Goal: Navigation & Orientation: Find specific page/section

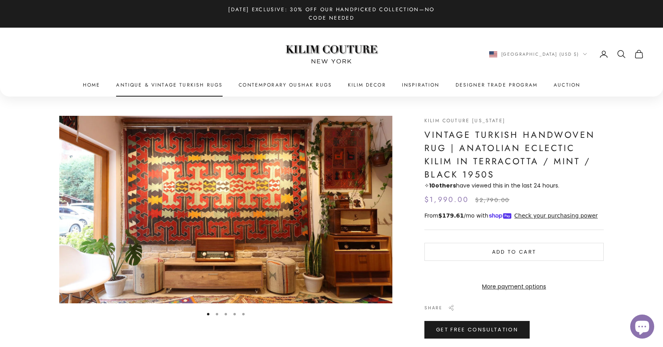
click at [190, 81] on link "Antique & Vintage Turkish Rugs" at bounding box center [169, 85] width 107 height 8
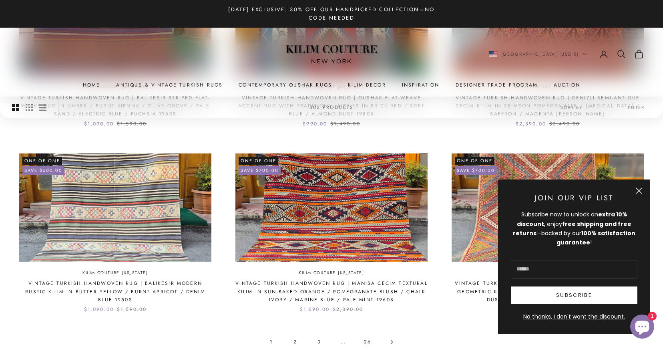
scroll to position [766, 0]
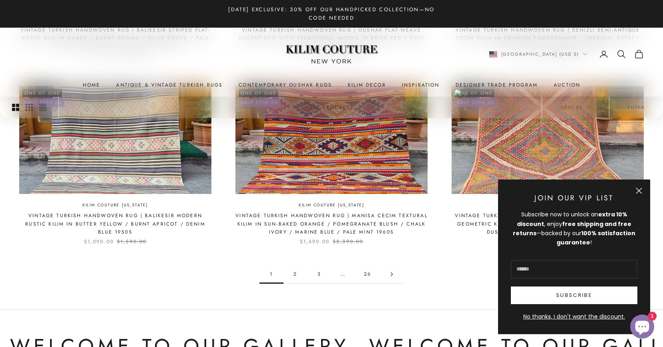
click at [642, 188] on button "Close" at bounding box center [639, 190] width 6 height 6
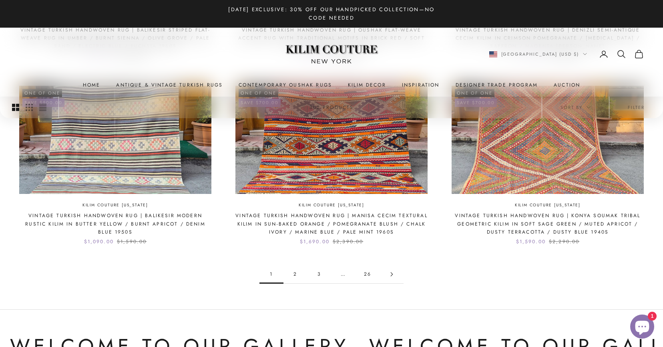
click at [363, 272] on link "26" at bounding box center [368, 274] width 24 height 18
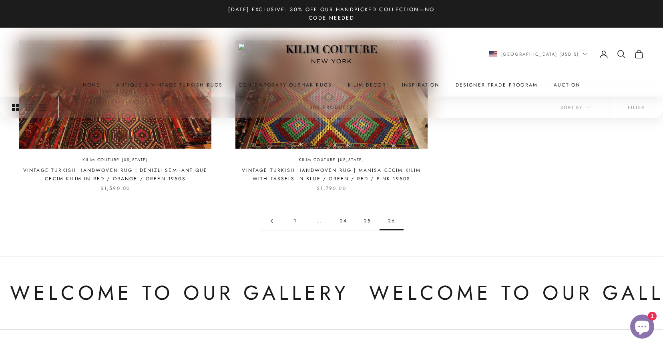
scroll to position [275, 0]
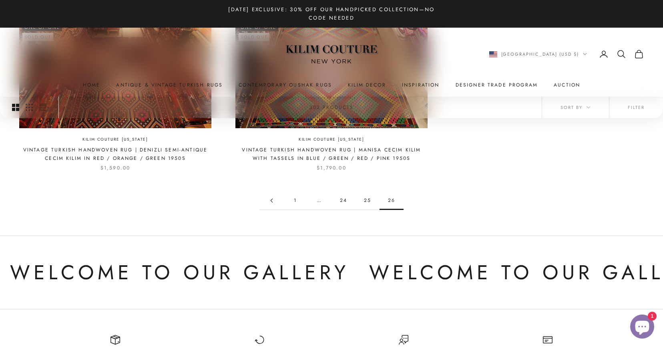
click at [344, 202] on link "24" at bounding box center [344, 200] width 24 height 18
